Goal: Task Accomplishment & Management: Complete application form

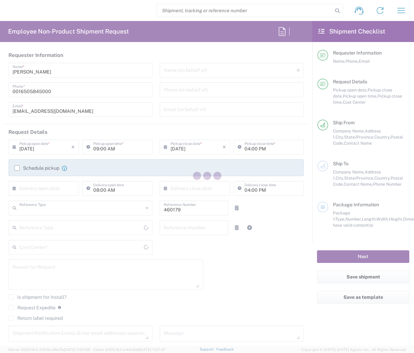
type input "Department"
type input "[GEOGRAPHIC_DATA]"
type input "Delivered at Place"
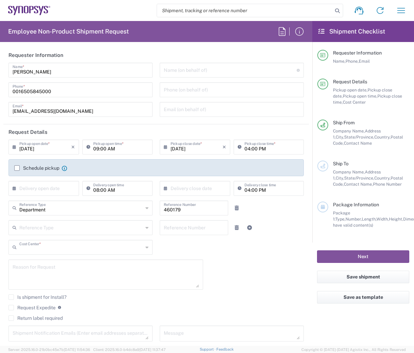
type input "US01, SG, MSIP1, AE 460179"
type input "[US_STATE]"
type input "[GEOGRAPHIC_DATA]"
type input "Headquarters USSV"
